Goal: Task Accomplishment & Management: Complete application form

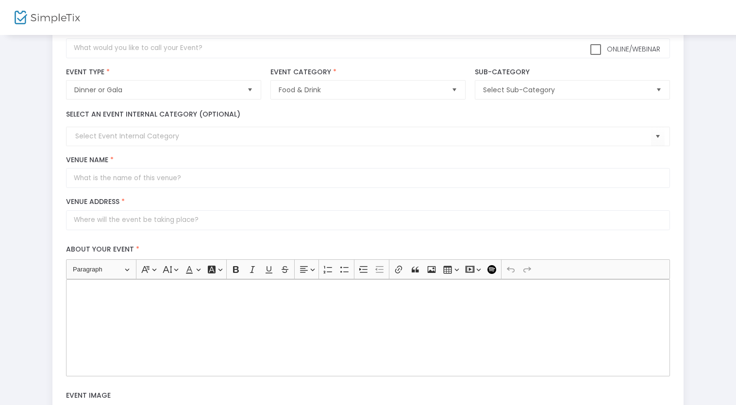
scroll to position [66, 0]
click at [490, 80] on span "Select Sub-Category" at bounding box center [565, 89] width 172 height 18
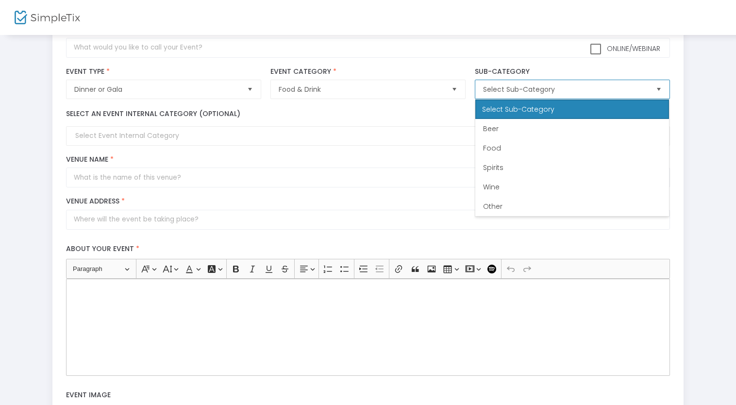
click at [489, 80] on span "Select Sub-Category" at bounding box center [565, 89] width 172 height 18
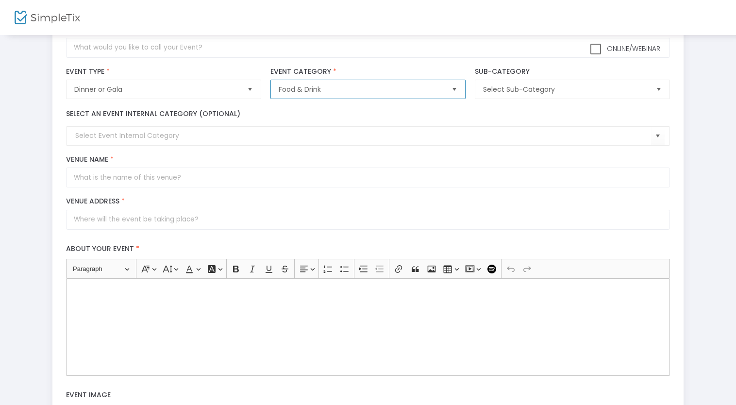
click at [400, 83] on span "Food & Drink" at bounding box center [361, 89] width 172 height 18
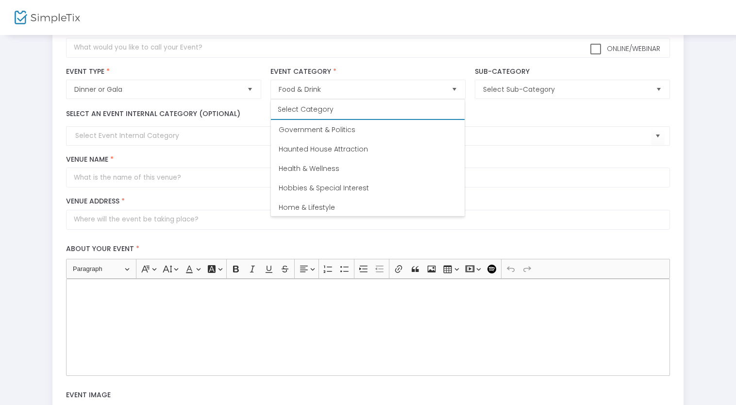
click at [513, 113] on div "Select an event internal category (optional)" at bounding box center [368, 127] width 613 height 37
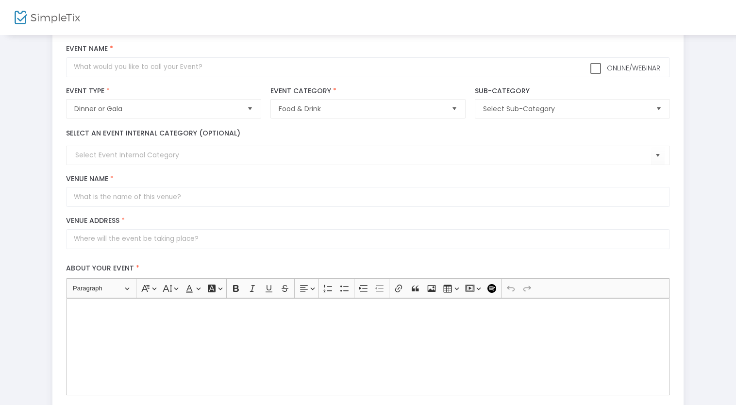
scroll to position [0, 0]
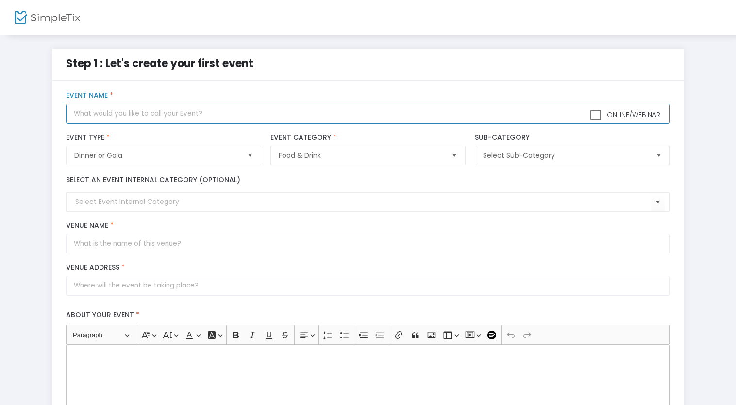
click at [319, 117] on input "text" at bounding box center [368, 114] width 604 height 20
type input "Formal"
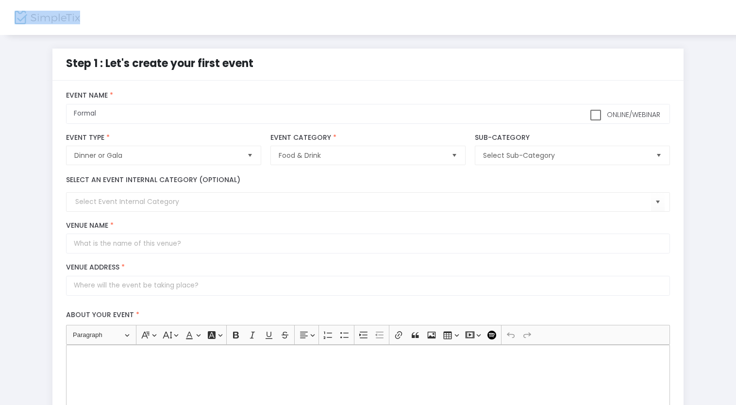
drag, startPoint x: 101, startPoint y: 20, endPoint x: 51, endPoint y: 20, distance: 49.5
click at [51, 20] on div at bounding box center [62, 17] width 95 height 35
